Goal: Transaction & Acquisition: Register for event/course

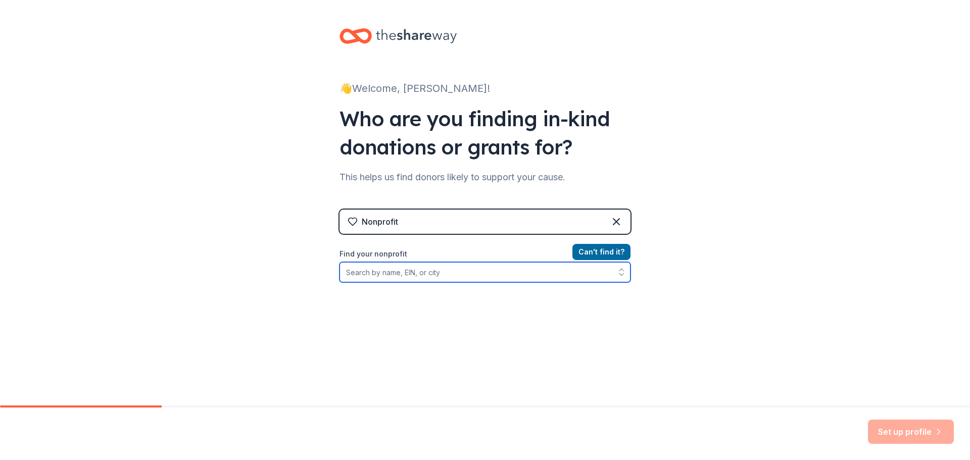
click at [456, 272] on input "Find your nonprofit" at bounding box center [485, 272] width 291 height 20
type input "Women's wilderness"
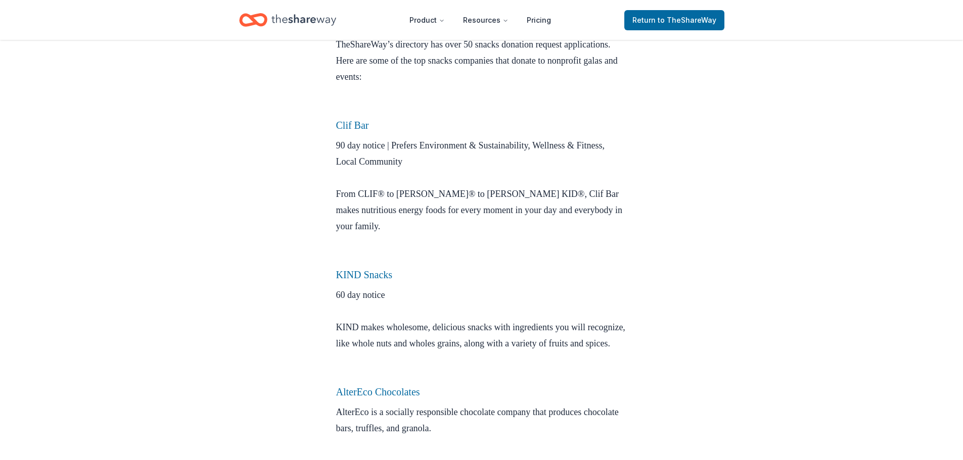
scroll to position [312, 0]
click at [374, 270] on link "KIND Snacks" at bounding box center [364, 274] width 57 height 11
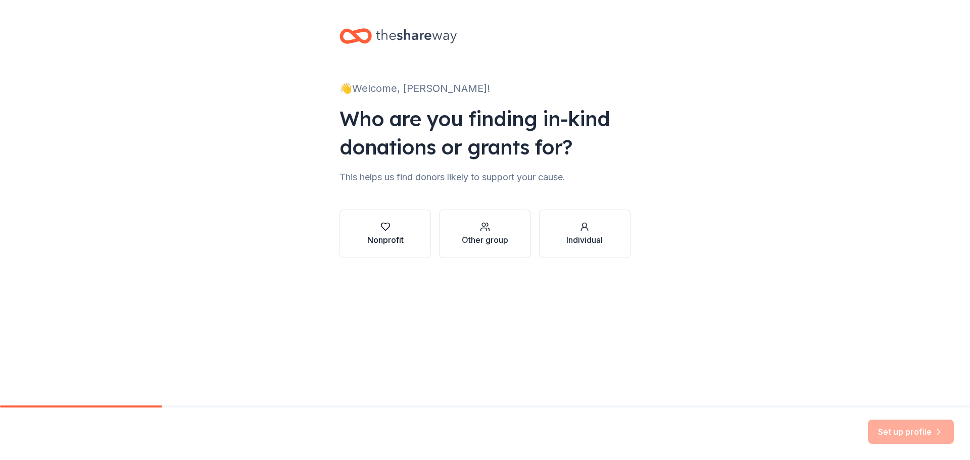
click at [387, 238] on div "Nonprofit" at bounding box center [385, 240] width 36 height 12
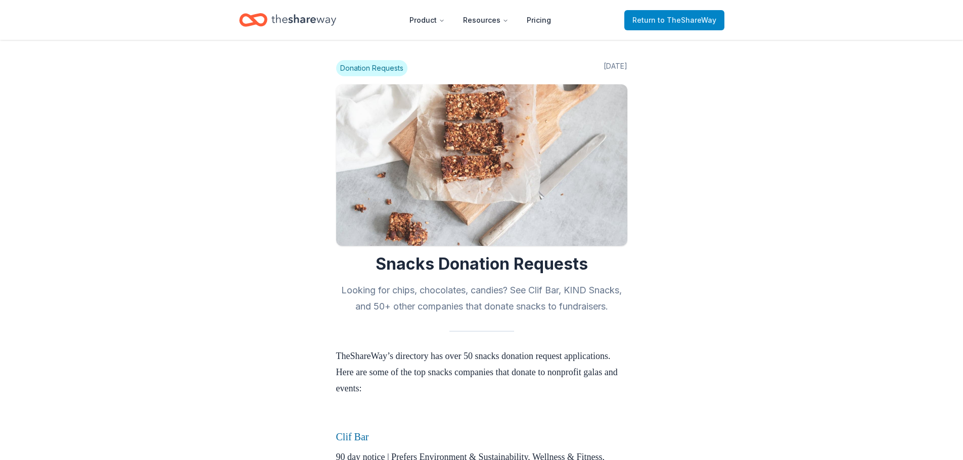
click at [673, 22] on span "to TheShareWay" at bounding box center [687, 20] width 59 height 9
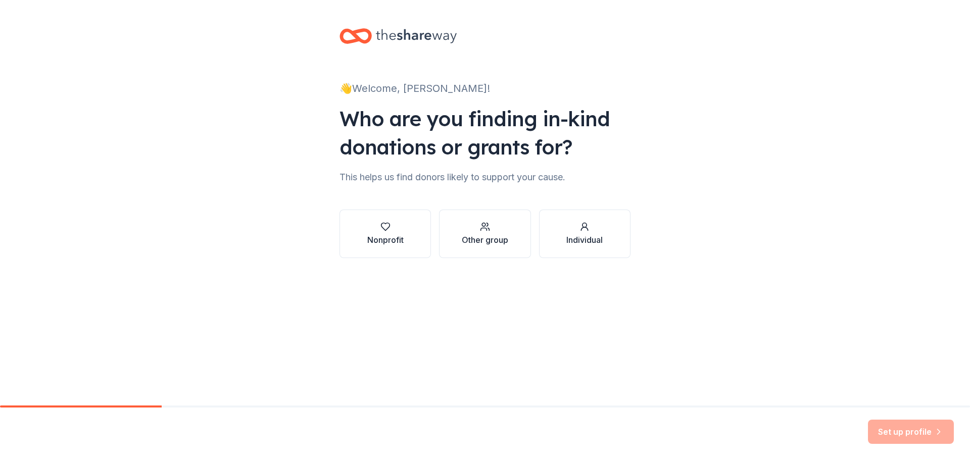
click at [358, 34] on icon at bounding box center [356, 36] width 32 height 24
